Goal: Navigation & Orientation: Find specific page/section

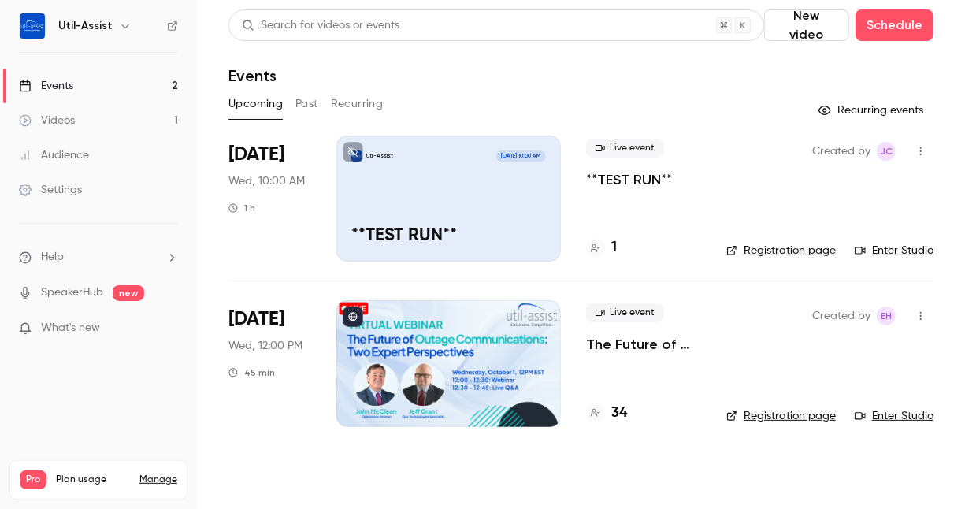
click at [922, 419] on link "Enter Studio" at bounding box center [894, 416] width 79 height 16
click at [892, 251] on link "Enter Studio" at bounding box center [894, 251] width 79 height 16
